Goal: Complete application form: Complete application form

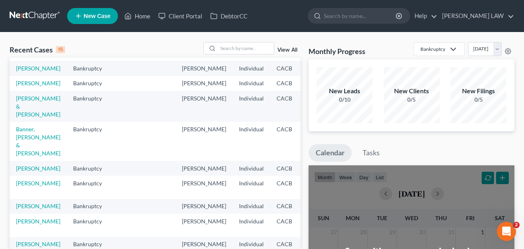
scroll to position [42, 0]
click at [22, 72] on link "[PERSON_NAME]" at bounding box center [38, 69] width 44 height 7
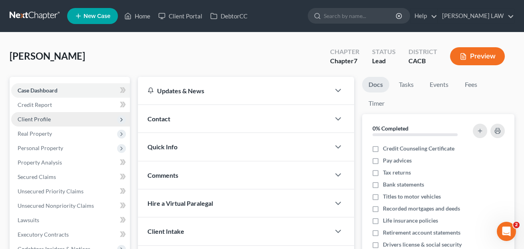
click at [48, 118] on span "Client Profile" at bounding box center [34, 119] width 33 height 7
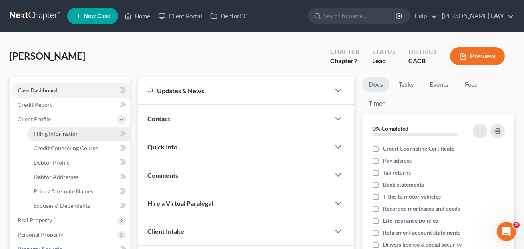
click at [73, 130] on span "Filing Information" at bounding box center [56, 133] width 45 height 7
select select "1"
select select "0"
select select "4"
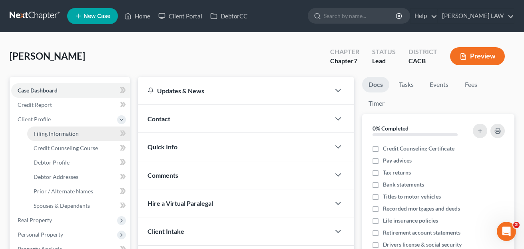
select select "0"
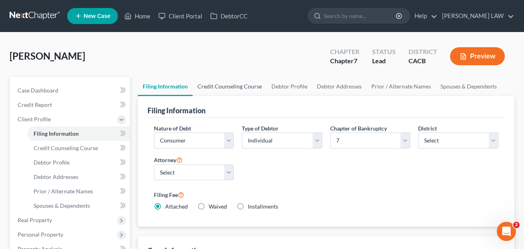
click at [220, 88] on link "Credit Counseling Course" at bounding box center [230, 86] width 74 height 19
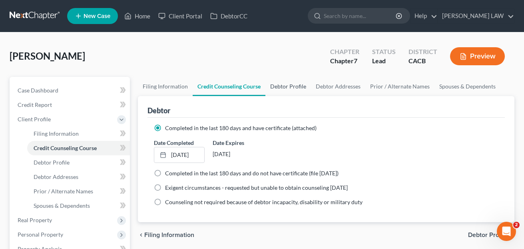
click at [297, 80] on link "Debtor Profile" at bounding box center [289, 86] width 46 height 19
select select "1"
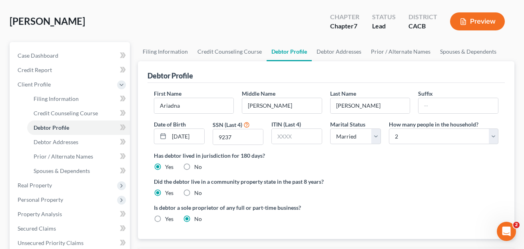
scroll to position [36, 0]
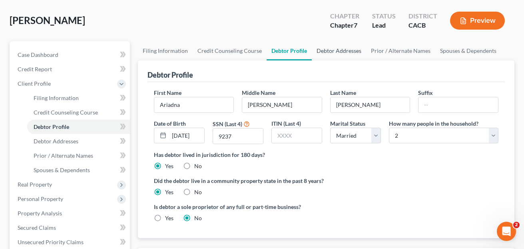
click at [331, 55] on link "Debtor Addresses" at bounding box center [339, 50] width 54 height 19
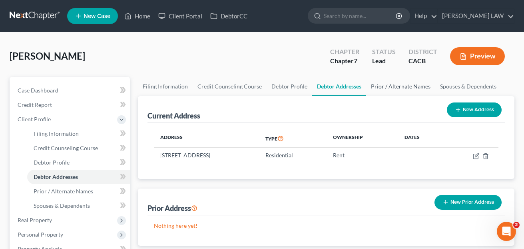
click at [382, 84] on link "Prior / Alternate Names" at bounding box center [400, 86] width 69 height 19
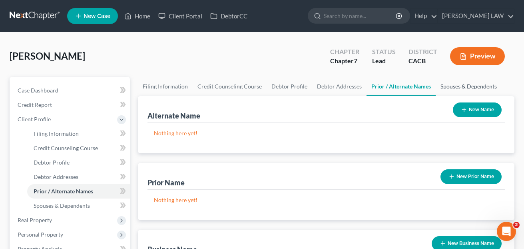
click at [446, 83] on link "Spouses & Dependents" at bounding box center [469, 86] width 66 height 19
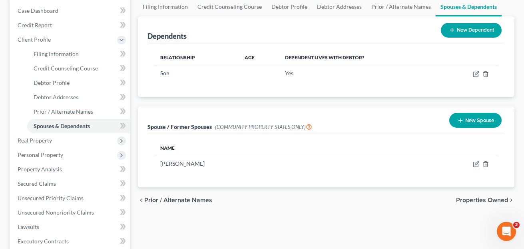
scroll to position [80, 0]
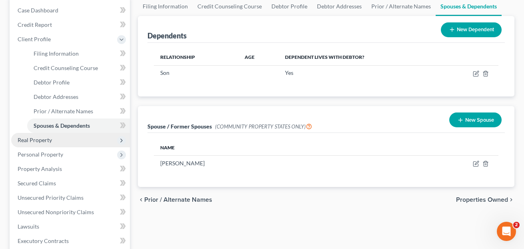
click at [74, 142] on span "Real Property" at bounding box center [70, 140] width 119 height 14
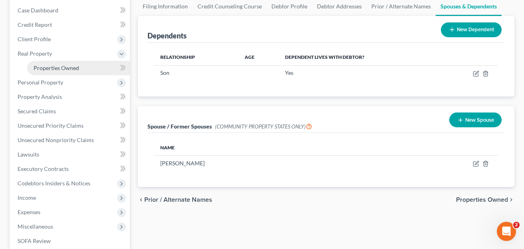
click at [60, 68] on span "Properties Owned" at bounding box center [57, 67] width 46 height 7
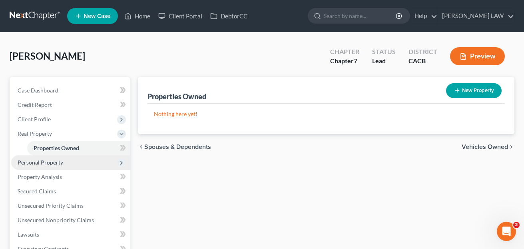
click at [37, 163] on span "Personal Property" at bounding box center [41, 162] width 46 height 7
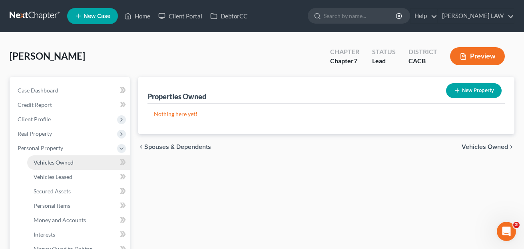
click at [50, 164] on span "Vehicles Owned" at bounding box center [54, 162] width 40 height 7
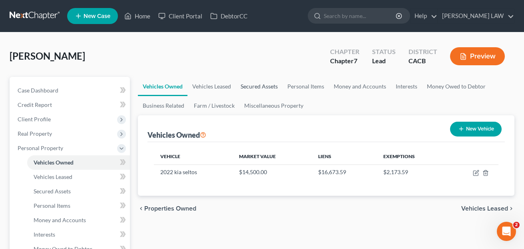
click at [270, 88] on link "Secured Assets" at bounding box center [259, 86] width 47 height 19
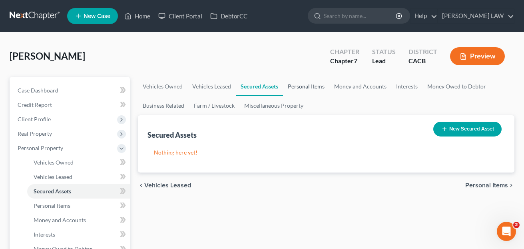
click at [314, 87] on link "Personal Items" at bounding box center [306, 86] width 46 height 19
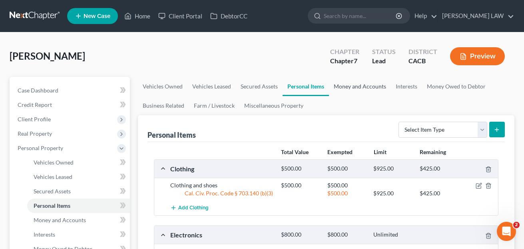
click at [373, 86] on link "Money and Accounts" at bounding box center [360, 86] width 62 height 19
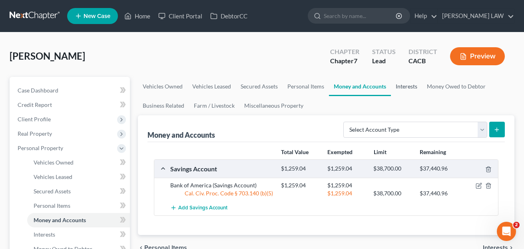
click at [402, 90] on link "Interests" at bounding box center [406, 86] width 31 height 19
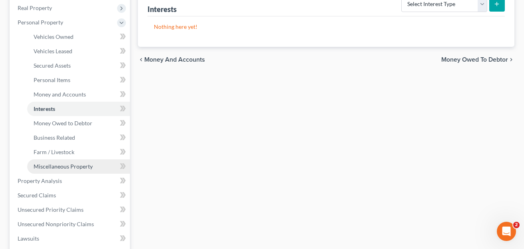
scroll to position [134, 0]
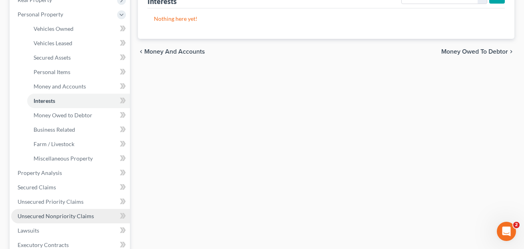
click at [72, 217] on span "Unsecured Nonpriority Claims" at bounding box center [56, 215] width 76 height 7
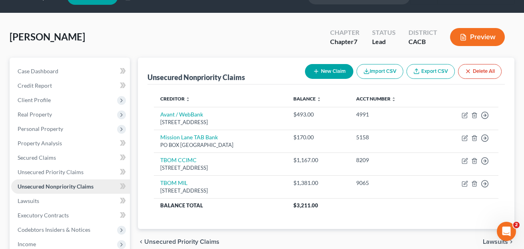
scroll to position [155, 0]
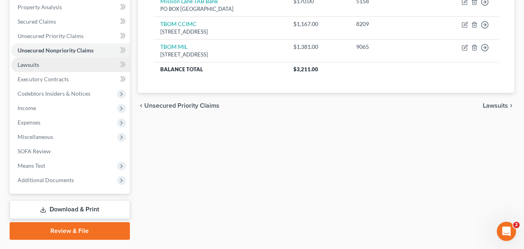
click at [51, 64] on link "Lawsuits" at bounding box center [70, 65] width 119 height 14
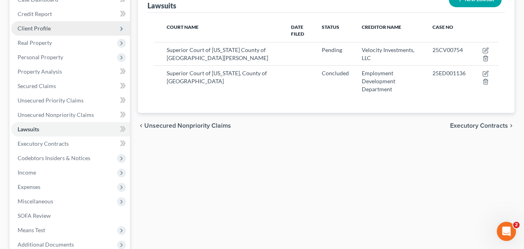
scroll to position [99, 0]
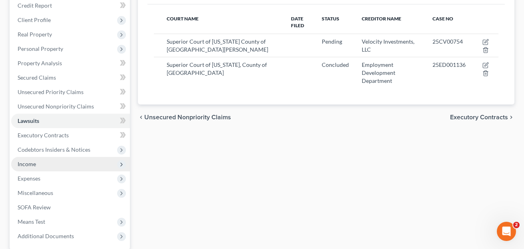
click at [76, 167] on span "Income" at bounding box center [70, 164] width 119 height 14
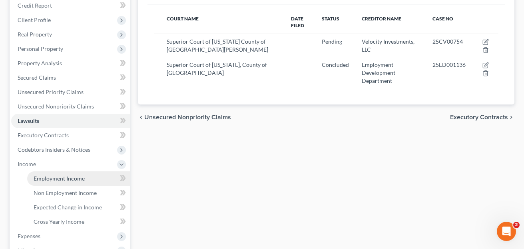
click at [76, 178] on span "Employment Income" at bounding box center [59, 178] width 51 height 7
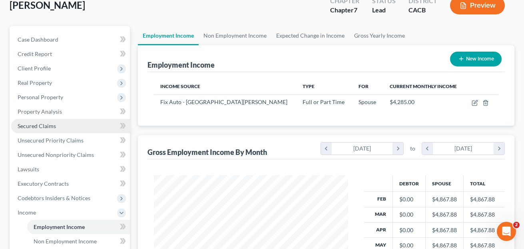
scroll to position [184, 0]
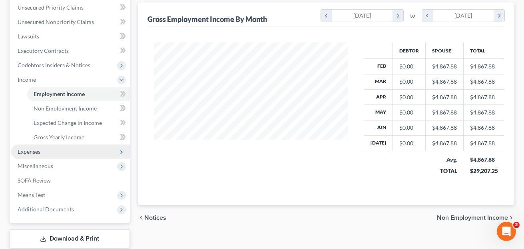
click at [58, 153] on span "Expenses" at bounding box center [70, 151] width 119 height 14
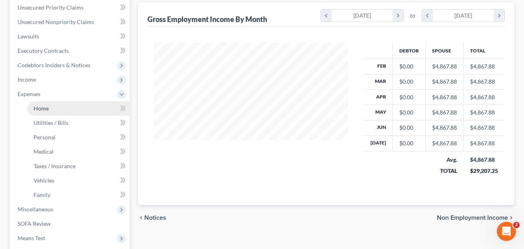
click at [58, 109] on link "Home" at bounding box center [78, 108] width 103 height 14
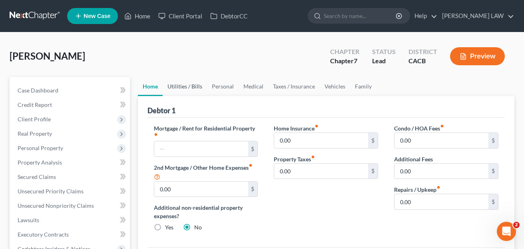
click at [189, 82] on link "Utilities / Bills" at bounding box center [185, 86] width 44 height 19
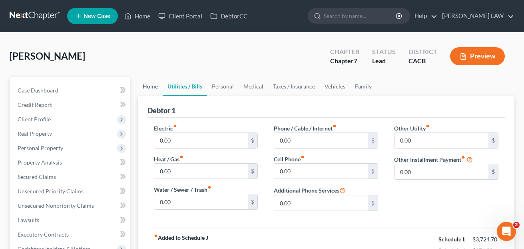
click at [145, 93] on link "Home" at bounding box center [150, 86] width 25 height 19
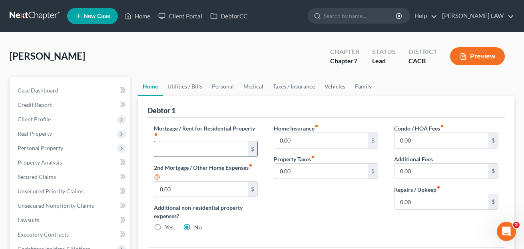
click at [196, 148] on input "text" at bounding box center [201, 148] width 94 height 15
type input "2,350"
click at [293, 136] on input "0.00" at bounding box center [321, 140] width 94 height 15
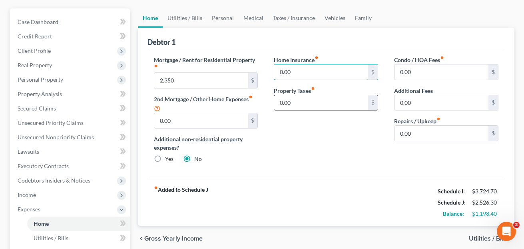
scroll to position [69, 0]
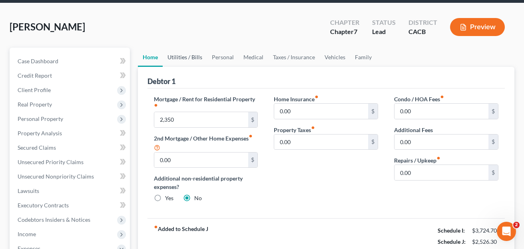
click at [178, 54] on link "Utilities / Bills" at bounding box center [185, 57] width 44 height 19
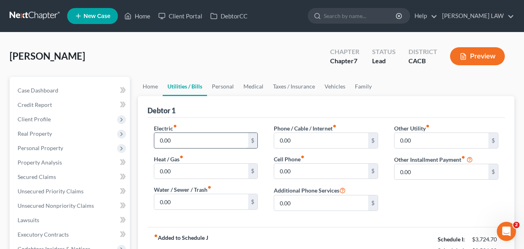
click at [193, 142] on input "0.00" at bounding box center [201, 140] width 94 height 15
type input "80"
click at [292, 142] on input "0.00" at bounding box center [321, 140] width 94 height 15
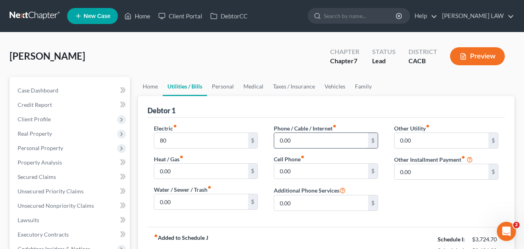
click at [292, 142] on input "0.00" at bounding box center [321, 140] width 94 height 15
type input "230"
click at [226, 176] on input "0.00" at bounding box center [201, 171] width 94 height 15
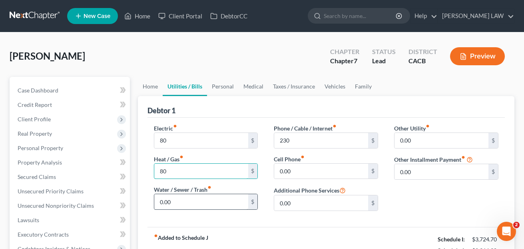
type input "80"
click at [215, 202] on input "0.00" at bounding box center [201, 201] width 94 height 15
type input "60"
click at [304, 166] on input "0.00" at bounding box center [321, 171] width 94 height 15
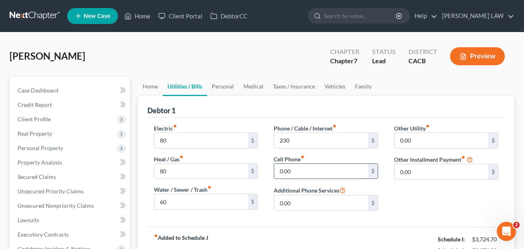
click at [304, 166] on input "0.00" at bounding box center [321, 171] width 94 height 15
type input "240"
click at [421, 136] on input "0.00" at bounding box center [442, 140] width 94 height 15
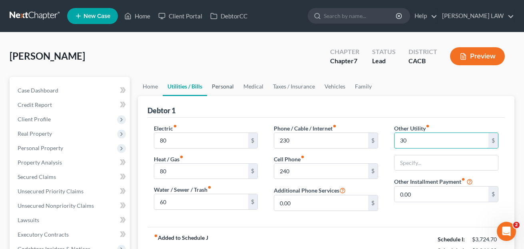
type input "30"
click at [223, 90] on link "Personal" at bounding box center [223, 86] width 32 height 19
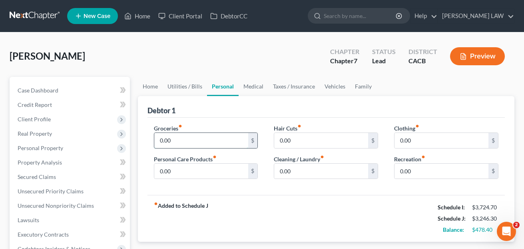
click at [205, 136] on input "0.00" at bounding box center [201, 140] width 94 height 15
click at [204, 136] on input "0.00" at bounding box center [201, 140] width 94 height 15
type input "800"
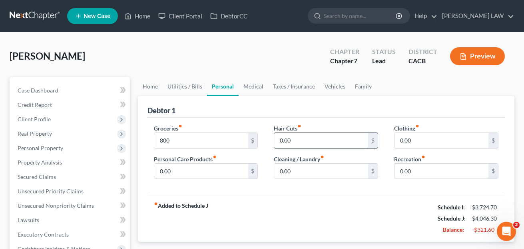
click at [293, 144] on input "0.00" at bounding box center [321, 140] width 94 height 15
type input "30"
click at [443, 137] on input "0.00" at bounding box center [442, 140] width 94 height 15
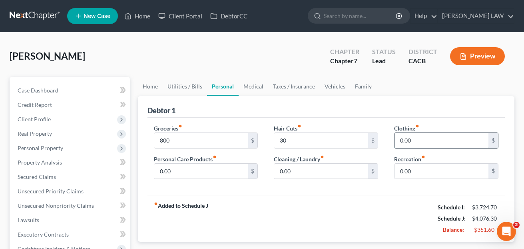
click at [443, 137] on input "0.00" at bounding box center [442, 140] width 94 height 15
type input "40"
click at [341, 176] on input "0.00" at bounding box center [321, 171] width 94 height 15
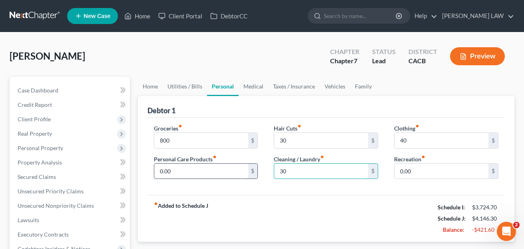
type input "30"
click at [214, 169] on input "0.00" at bounding box center [201, 171] width 94 height 15
type input "26"
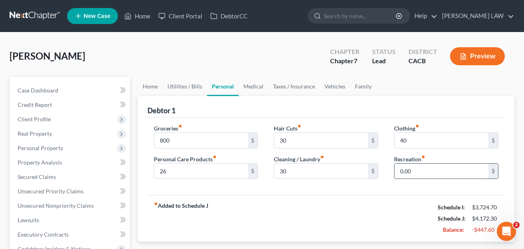
click at [409, 169] on input "0.00" at bounding box center [442, 171] width 94 height 15
type input "35"
click at [255, 90] on link "Medical" at bounding box center [254, 86] width 30 height 19
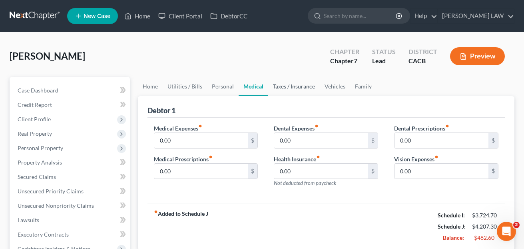
click at [291, 91] on link "Taxes / Insurance" at bounding box center [294, 86] width 52 height 19
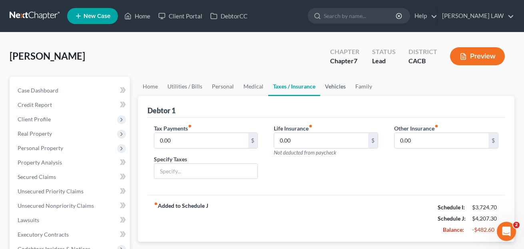
click at [331, 92] on link "Vehicles" at bounding box center [335, 86] width 30 height 19
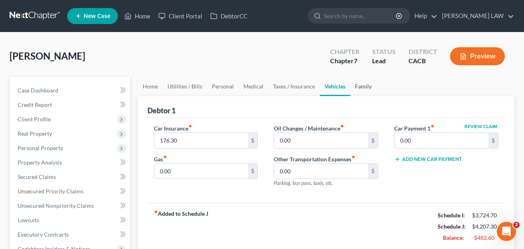
click at [360, 90] on link "Family" at bounding box center [363, 86] width 26 height 19
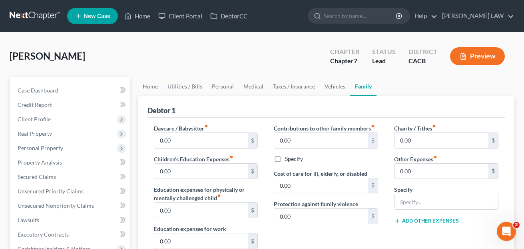
scroll to position [12, 0]
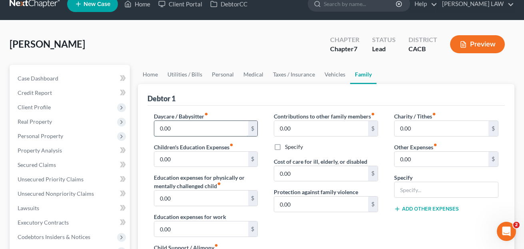
click at [190, 126] on input "0.00" at bounding box center [201, 128] width 94 height 15
type input "2"
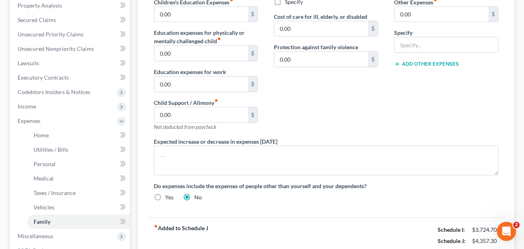
scroll to position [224, 0]
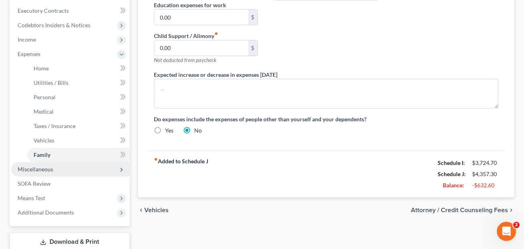
click at [41, 174] on span "Miscellaneous" at bounding box center [70, 169] width 119 height 14
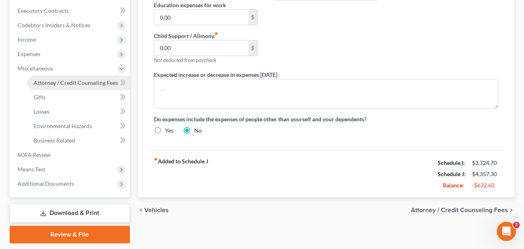
click at [60, 81] on span "Attorney / Credit Counseling Fees" at bounding box center [76, 82] width 84 height 7
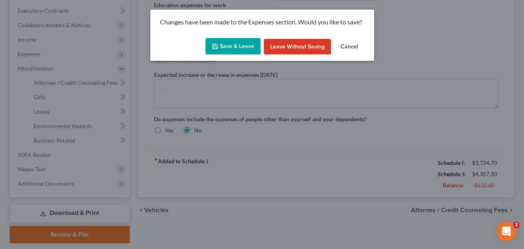
click at [234, 48] on button "Save & Leave" at bounding box center [233, 46] width 55 height 17
type input "150.00"
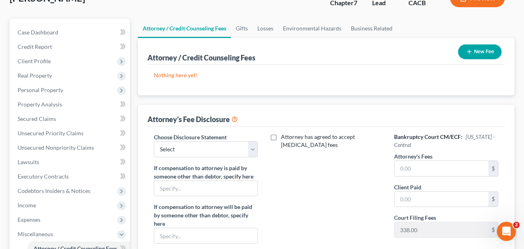
scroll to position [77, 0]
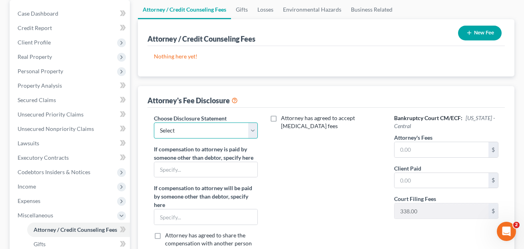
click at [222, 128] on select "Select Fee Disclosure" at bounding box center [206, 130] width 104 height 16
select select "0"
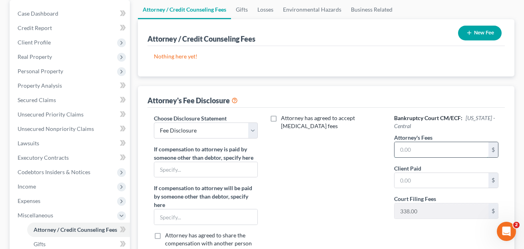
click at [420, 152] on input "text" at bounding box center [442, 149] width 94 height 15
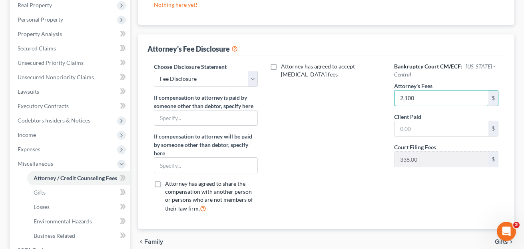
scroll to position [228, 0]
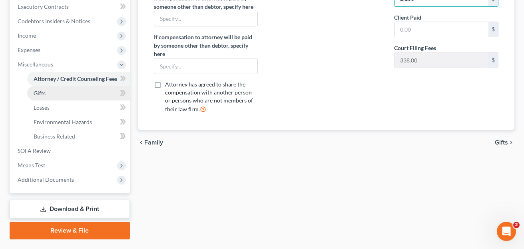
type input "2,100"
click at [92, 99] on link "Gifts" at bounding box center [78, 93] width 103 height 14
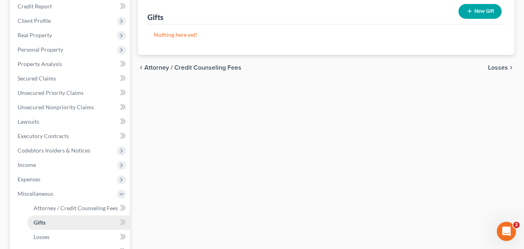
scroll to position [228, 0]
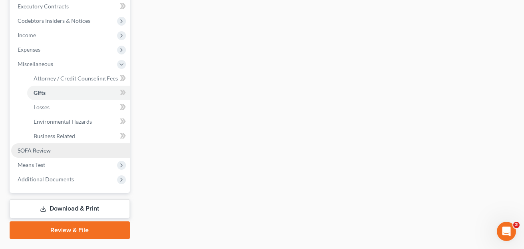
click at [74, 151] on link "SOFA Review" at bounding box center [70, 150] width 119 height 14
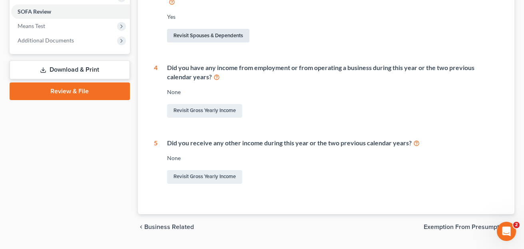
scroll to position [315, 0]
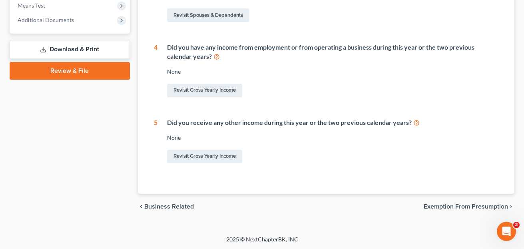
click at [103, 68] on link "Review & File" at bounding box center [70, 71] width 120 height 18
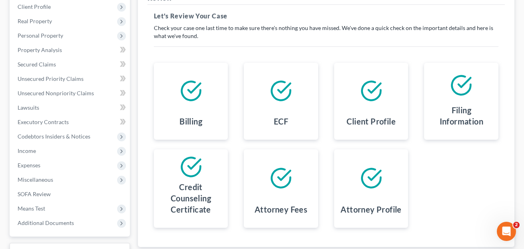
scroll to position [176, 0]
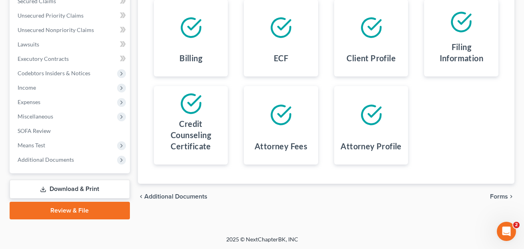
click at [88, 194] on link "Download & Print" at bounding box center [70, 189] width 120 height 19
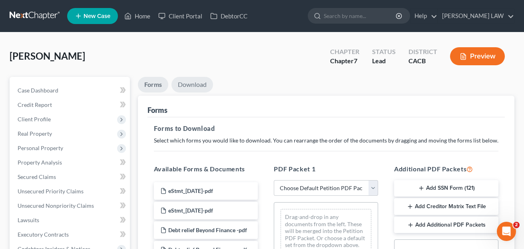
click at [193, 86] on link "Download" at bounding box center [193, 85] width 42 height 16
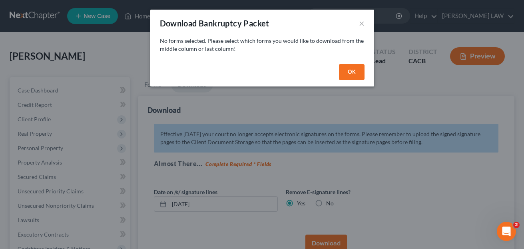
click at [360, 67] on button "OK" at bounding box center [352, 72] width 26 height 16
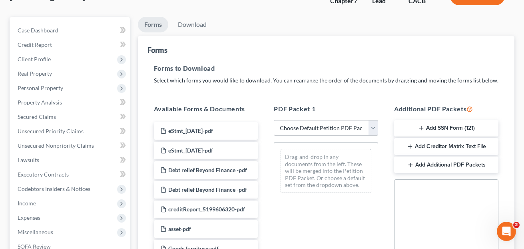
scroll to position [61, 0]
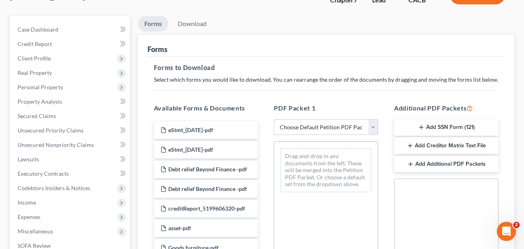
click at [312, 120] on select "Choose Default Petition PDF Packet Complete Bankruptcy Petition (all forms and …" at bounding box center [326, 127] width 104 height 16
select select "0"
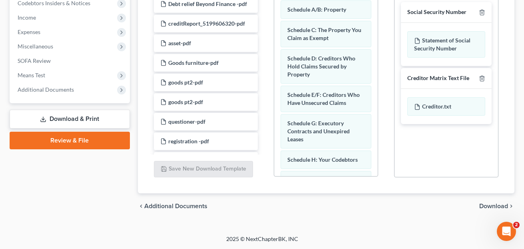
scroll to position [0, 0]
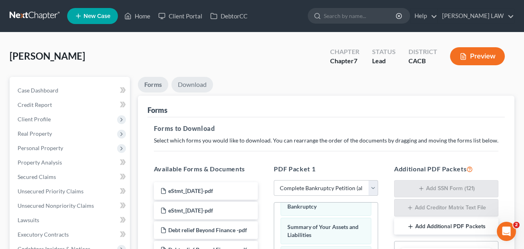
click at [196, 82] on link "Download" at bounding box center [193, 85] width 42 height 16
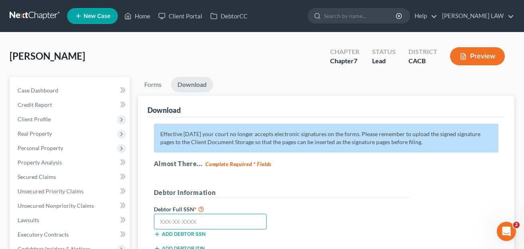
click at [203, 226] on input "text" at bounding box center [210, 222] width 113 height 16
paste input "506-91-9237"
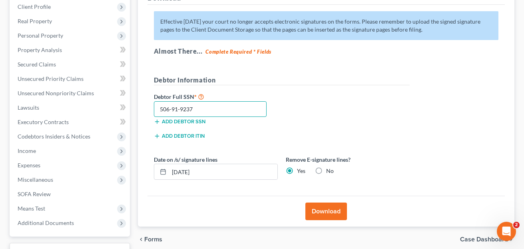
scroll to position [133, 0]
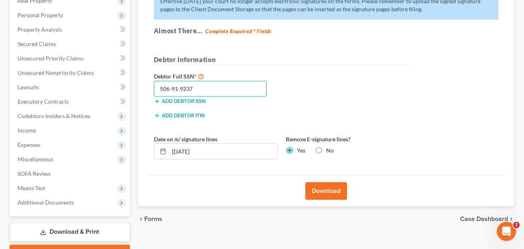
type input "506-91-9237"
click at [325, 190] on button "Download" at bounding box center [327, 191] width 42 height 18
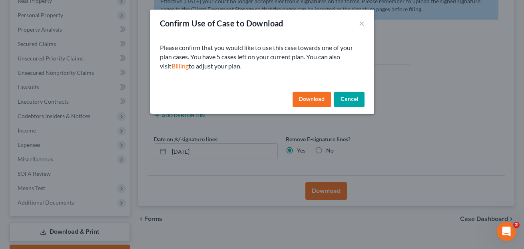
click at [310, 105] on button "Download" at bounding box center [312, 100] width 38 height 16
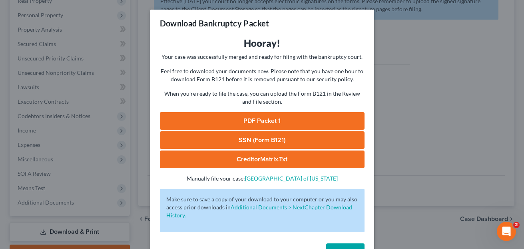
click at [267, 114] on link "PDF Packet 1" at bounding box center [262, 121] width 205 height 18
click at [282, 143] on link "SSN (Form B121)" at bounding box center [262, 140] width 205 height 18
click at [351, 243] on button "Complete!" at bounding box center [345, 251] width 38 height 16
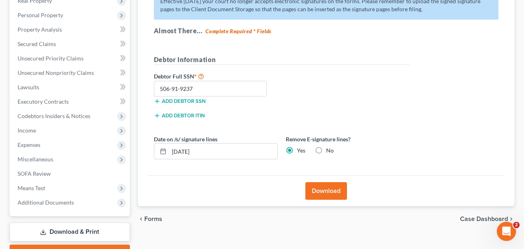
scroll to position [0, 0]
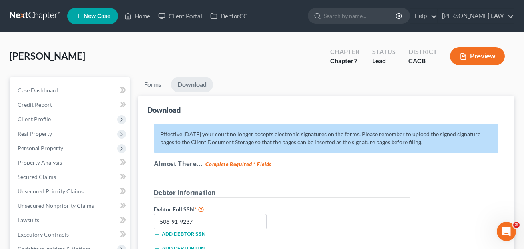
click at [83, 14] on link "New Case" at bounding box center [92, 16] width 51 height 16
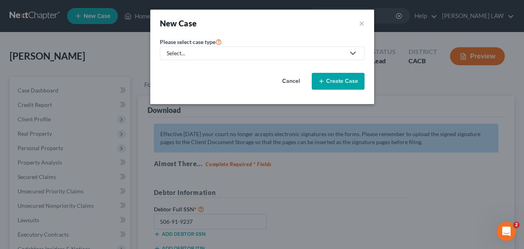
click at [207, 52] on div "Select..." at bounding box center [256, 53] width 178 height 8
click at [205, 68] on div "Bankruptcy" at bounding box center [191, 69] width 46 height 8
select select "7"
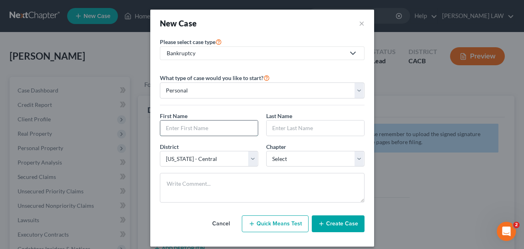
click at [231, 126] on input "text" at bounding box center [209, 127] width 98 height 15
paste input "[PERSON_NAME]"
drag, startPoint x: 229, startPoint y: 130, endPoint x: 188, endPoint y: 127, distance: 40.9
click at [188, 127] on input "[PERSON_NAME]" at bounding box center [209, 127] width 98 height 15
type input "[PERSON_NAME]"
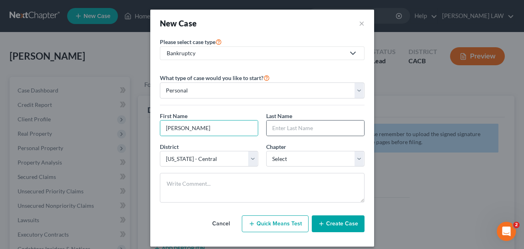
click at [299, 136] on div at bounding box center [315, 128] width 98 height 16
click at [297, 128] on input "text" at bounding box center [316, 127] width 98 height 15
paste input "Banks"
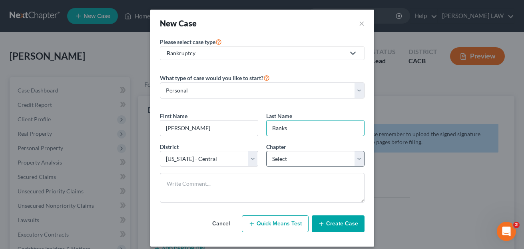
type input "Banks"
click at [295, 156] on select "Select 7 11 12 13" at bounding box center [315, 159] width 98 height 16
select select "0"
click at [332, 226] on button "Create Case" at bounding box center [338, 223] width 53 height 17
